Goal: Information Seeking & Learning: Compare options

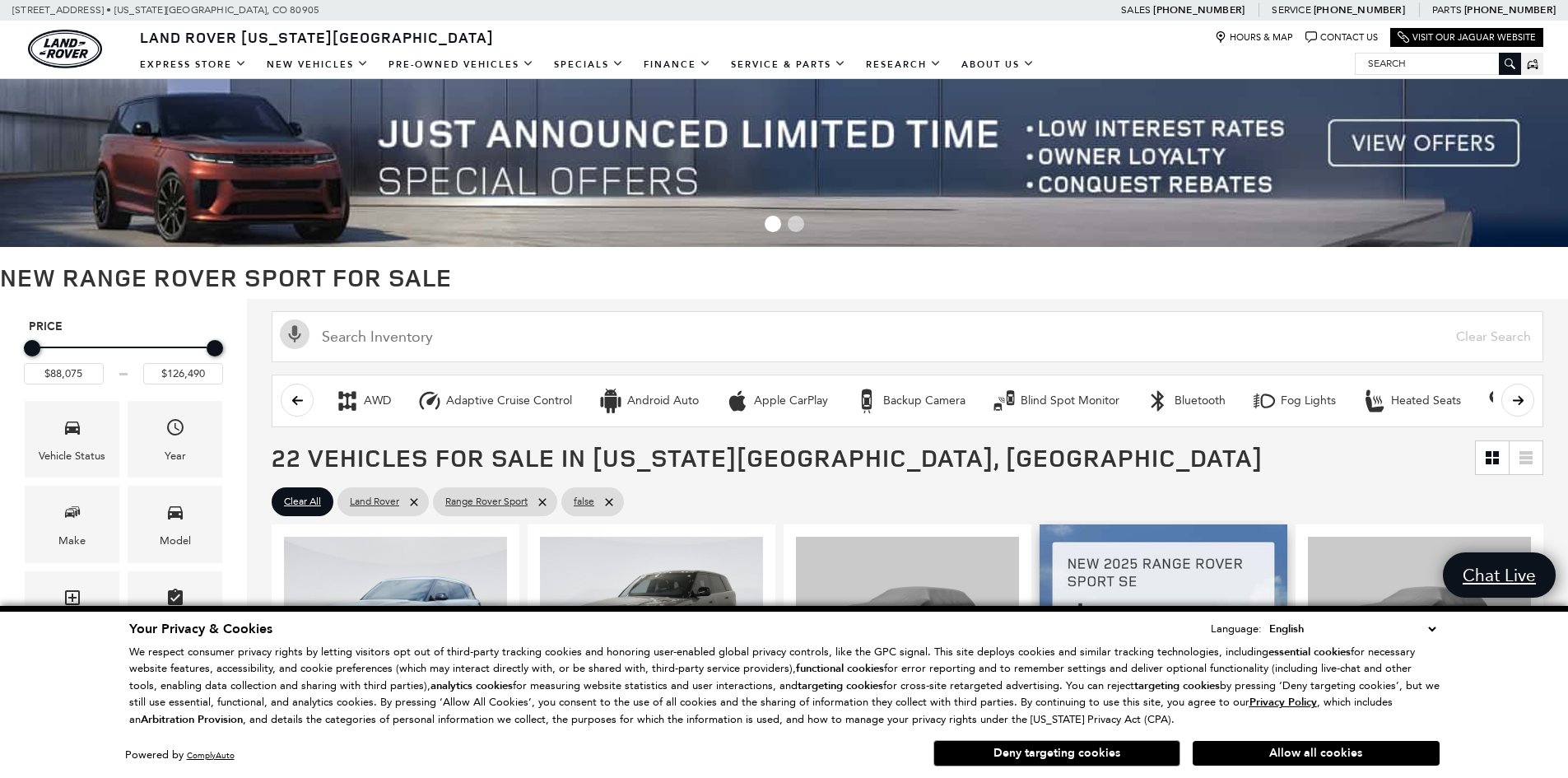
drag, startPoint x: 1077, startPoint y: 756, endPoint x: 1085, endPoint y: 726, distance: 31.0
click at [1079, 752] on button "Deny targeting cookies" at bounding box center [1057, 753] width 247 height 26
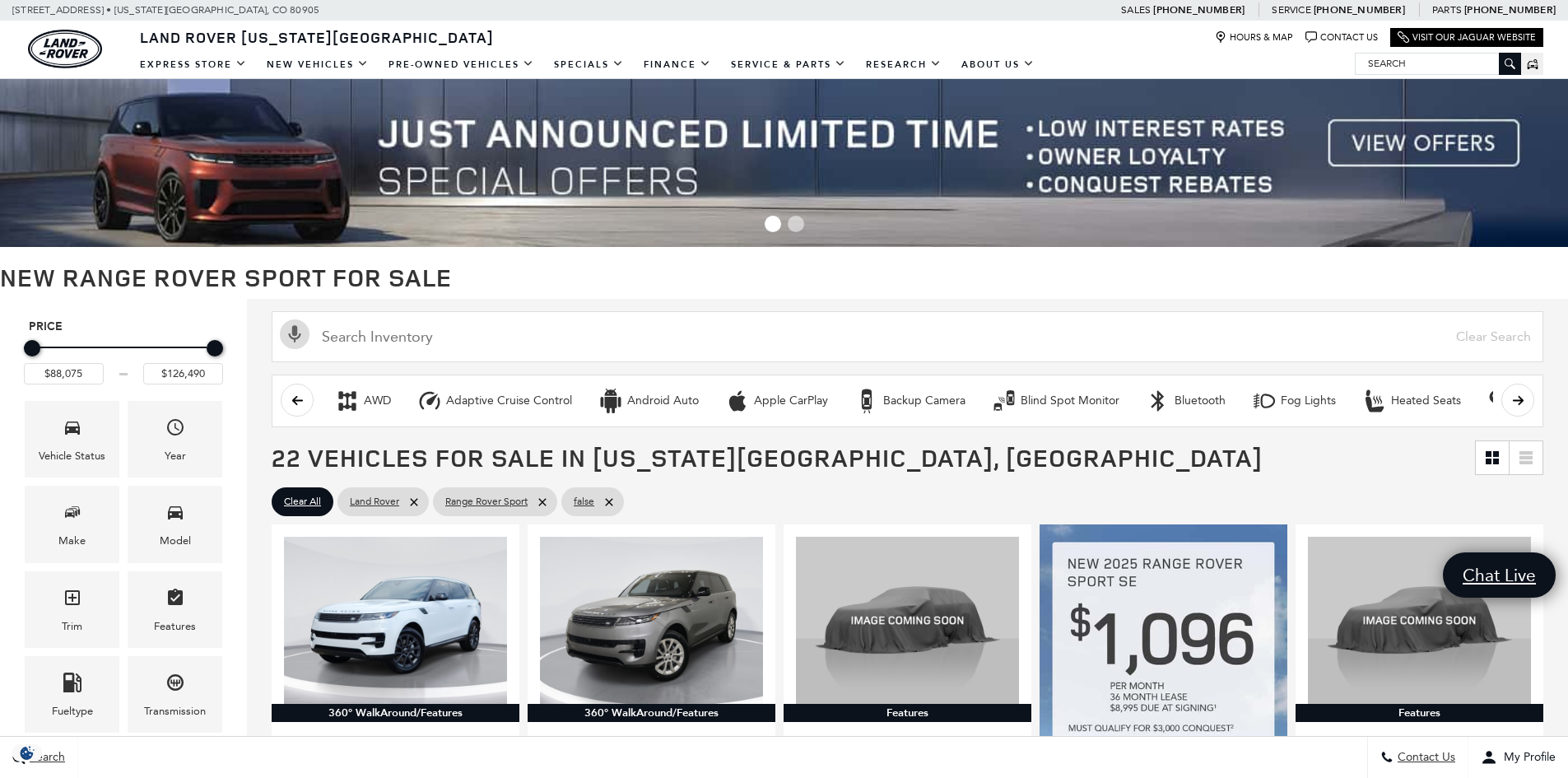
click at [757, 273] on h1 "New Range Rover Sport for Sale" at bounding box center [784, 277] width 1568 height 27
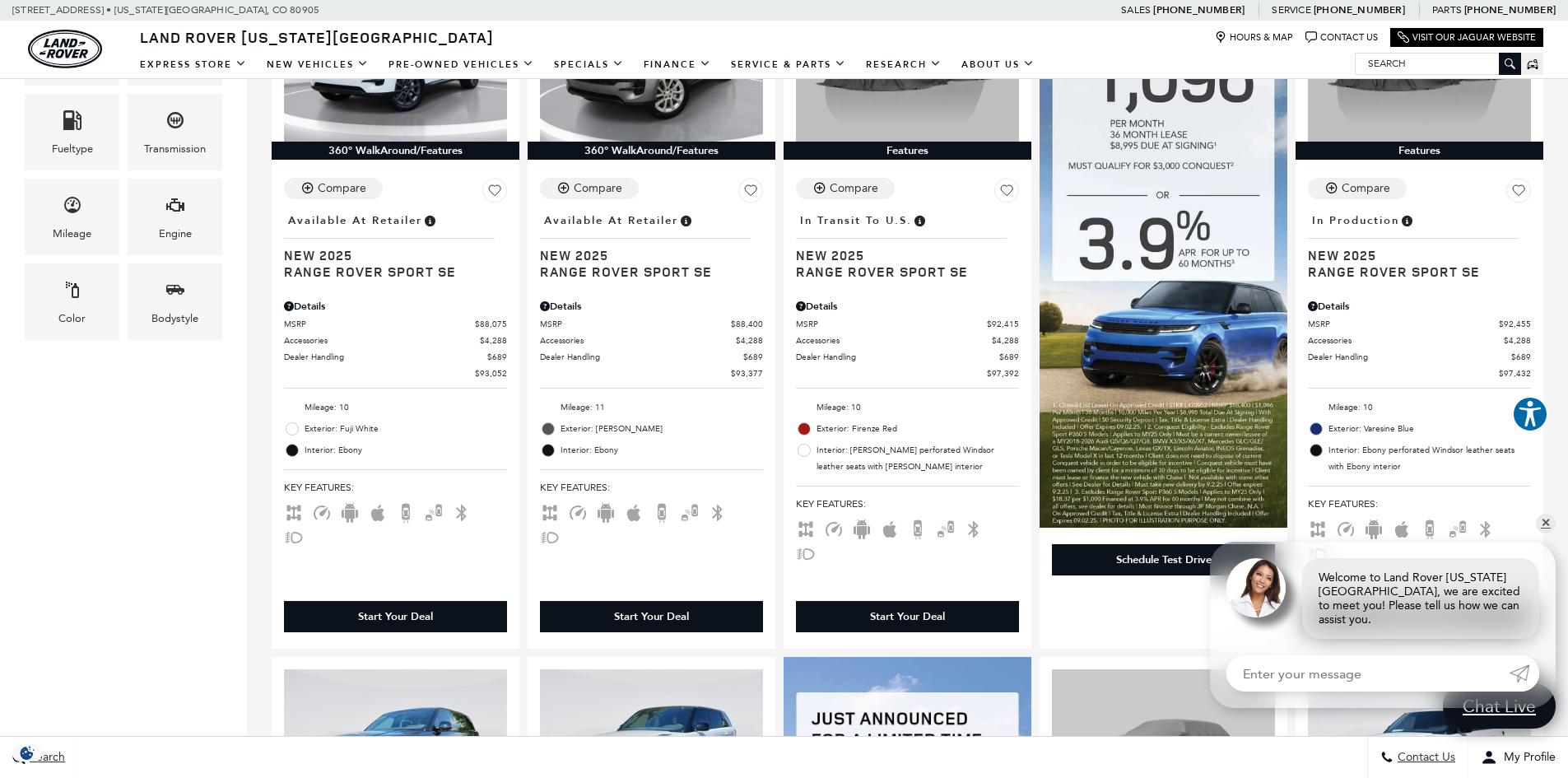
scroll to position [494, 0]
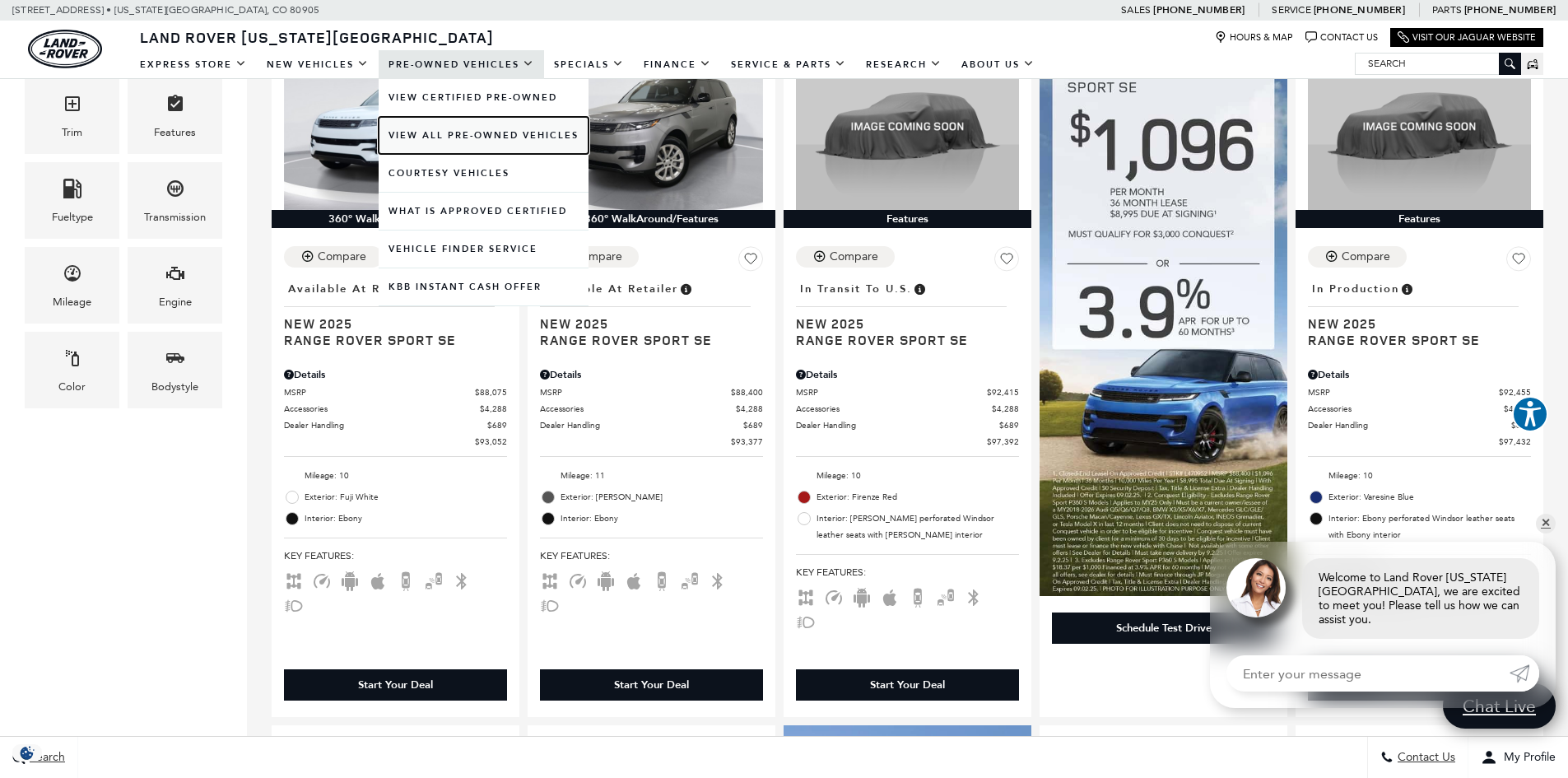
click at [468, 135] on link "View All Pre-Owned Vehicles" at bounding box center [484, 135] width 210 height 37
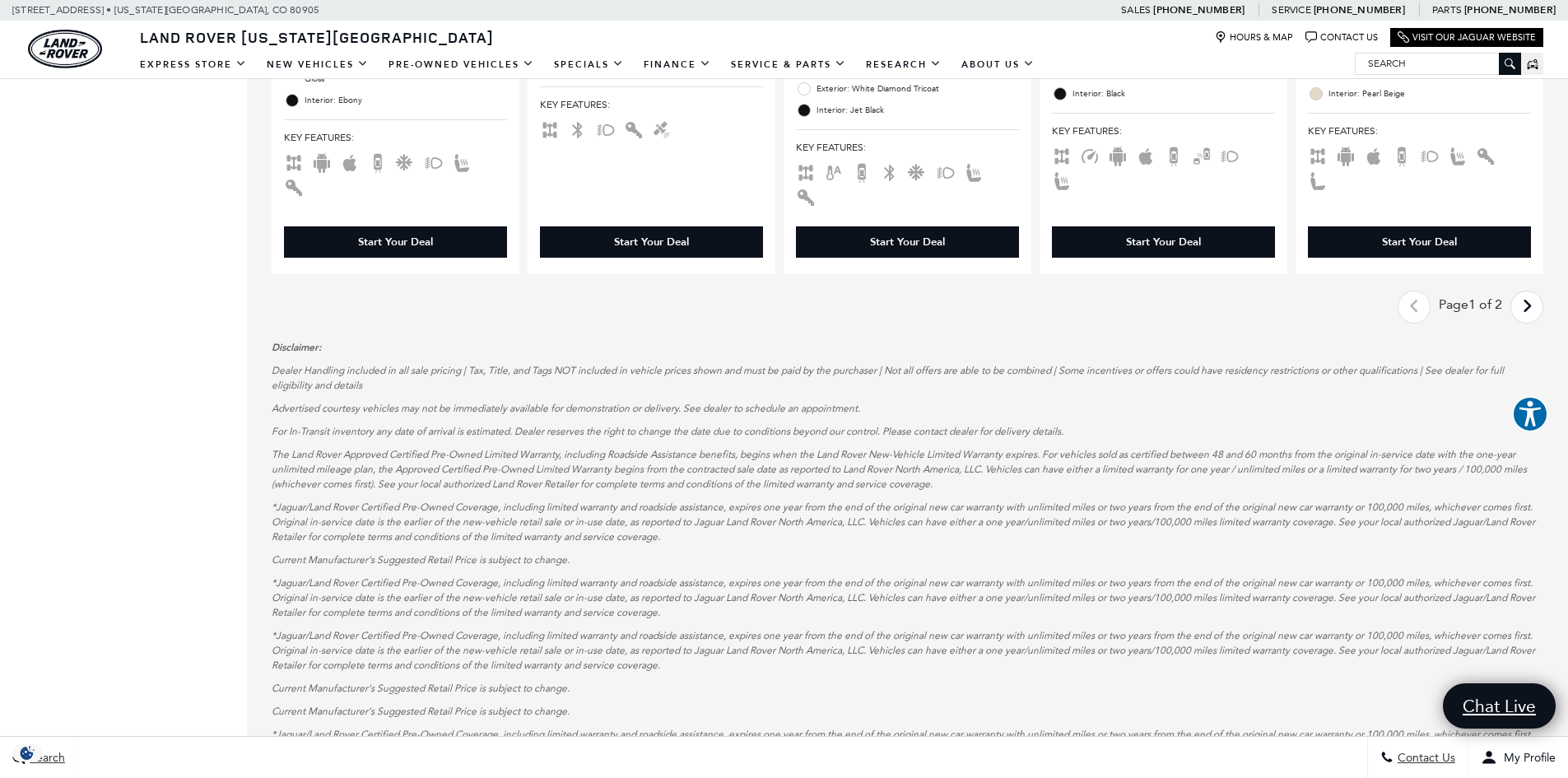
scroll to position [2882, 0]
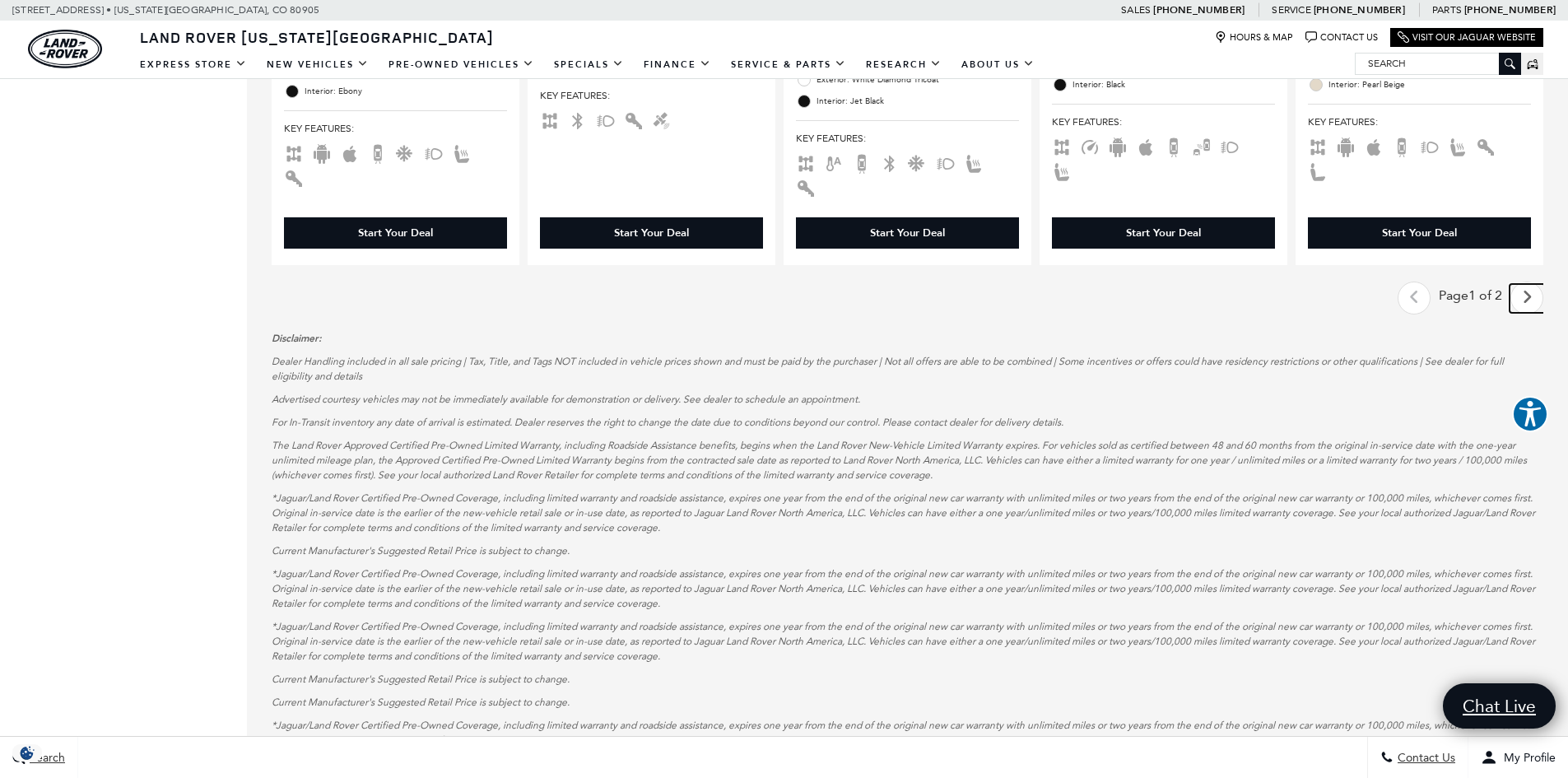
click at [1532, 284] on icon "next page" at bounding box center [1527, 297] width 11 height 26
